Goal: Information Seeking & Learning: Learn about a topic

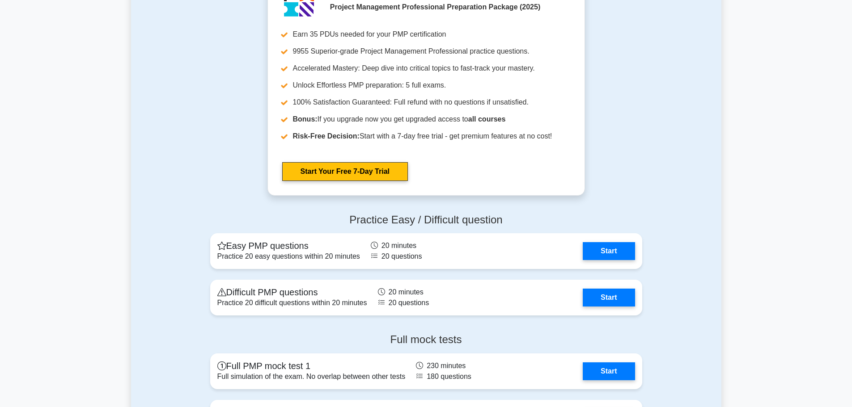
scroll to position [2189, 0]
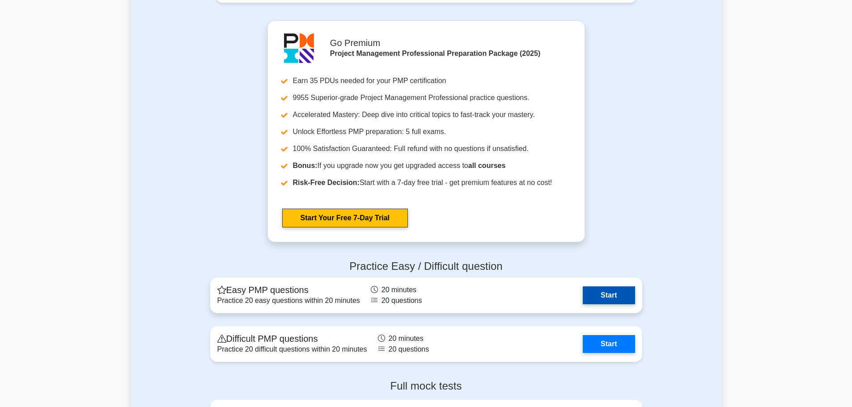
click at [621, 298] on link "Start" at bounding box center [609, 296] width 52 height 18
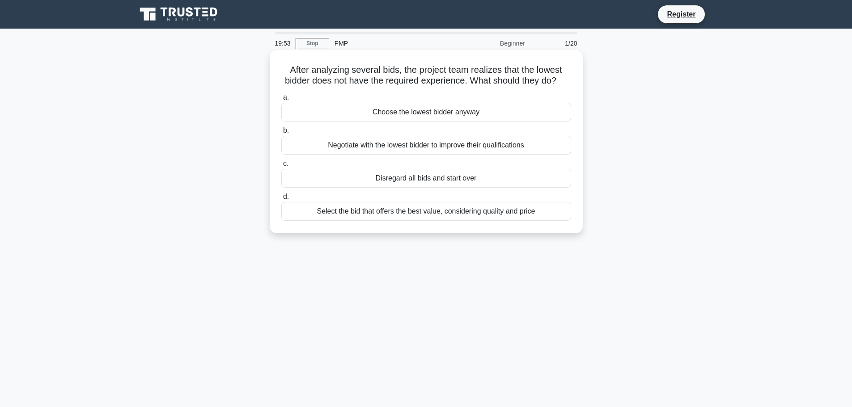
click at [373, 80] on h5 "After analyzing several bids, the project team realizes that the lowest bidder …" at bounding box center [426, 75] width 292 height 22
click at [374, 80] on h5 "After analyzing several bids, the project team realizes that the lowest bidder …" at bounding box center [426, 75] width 292 height 22
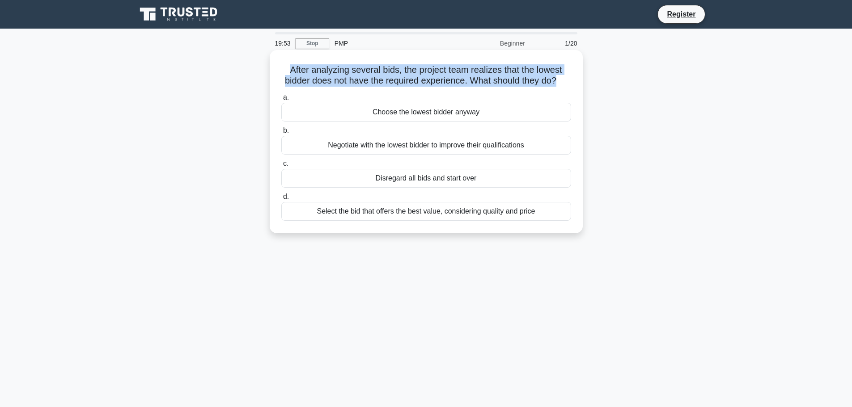
click at [374, 80] on h5 "After analyzing several bids, the project team realizes that the lowest bidder …" at bounding box center [426, 75] width 292 height 22
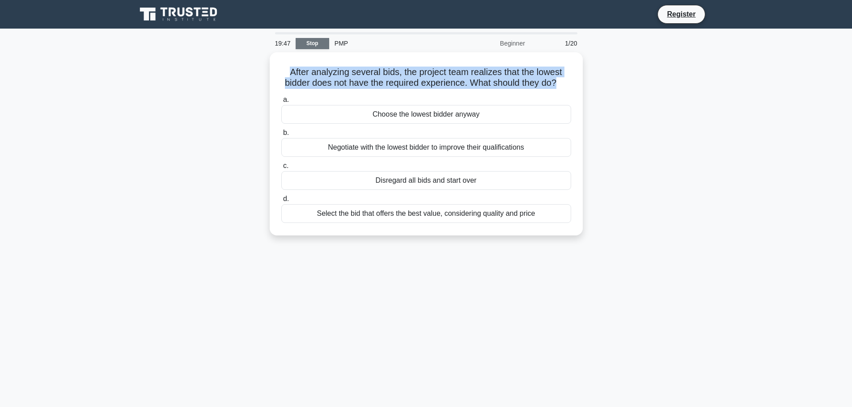
click at [321, 42] on link "Stop" at bounding box center [313, 43] width 34 height 11
